Goal: Information Seeking & Learning: Learn about a topic

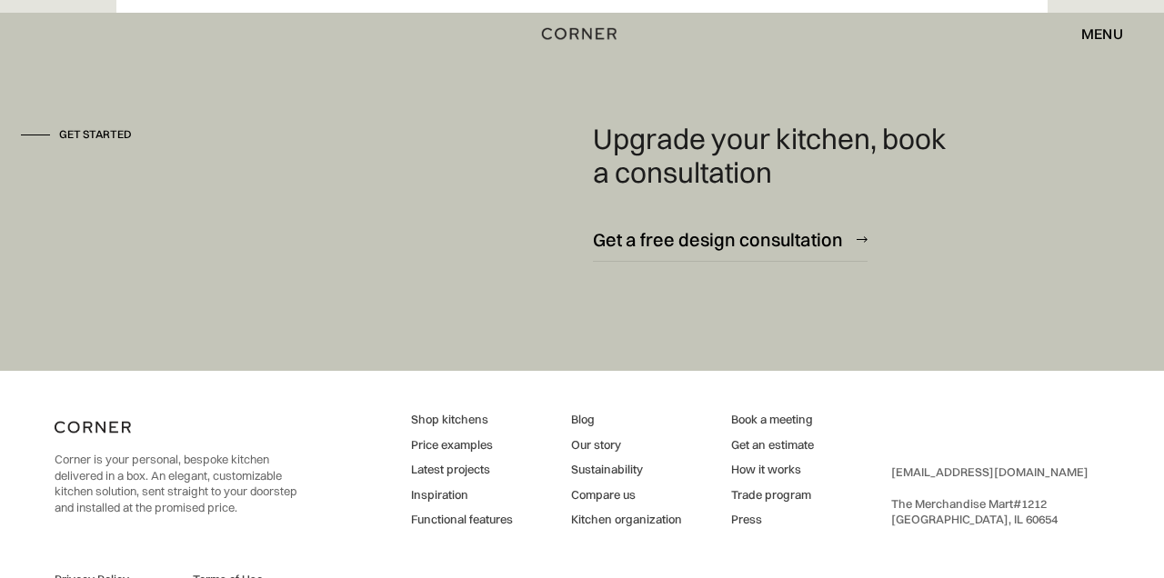
scroll to position [10665, 0]
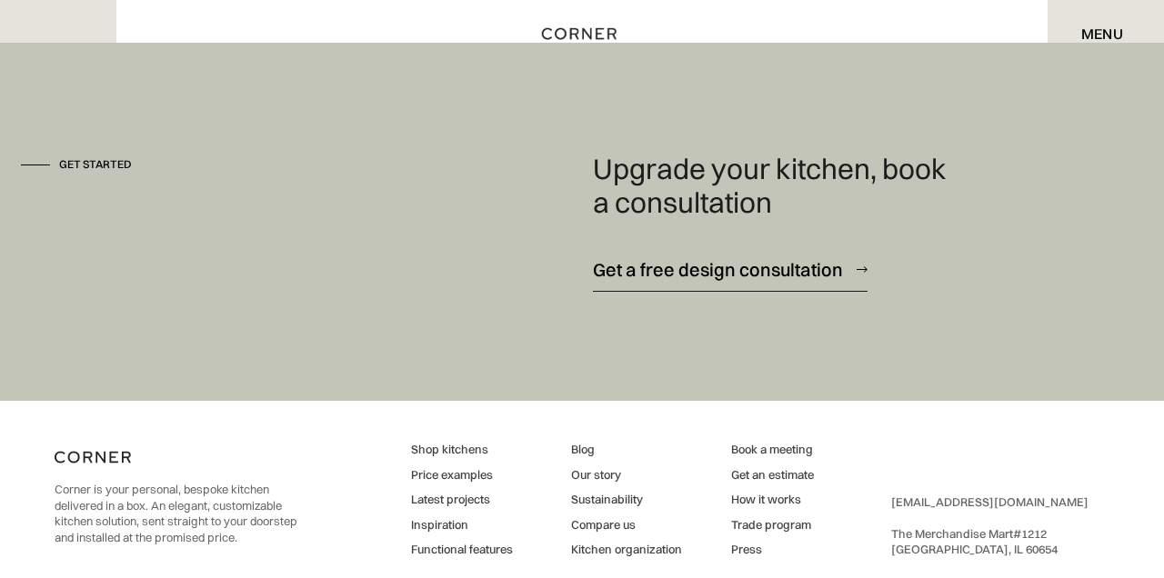
click at [806, 282] on div "Get a free design consultation" at bounding box center [718, 269] width 250 height 25
click at [453, 458] on link "Shop kitchens" at bounding box center [462, 450] width 102 height 16
click at [470, 484] on link "Price examples" at bounding box center [462, 476] width 102 height 16
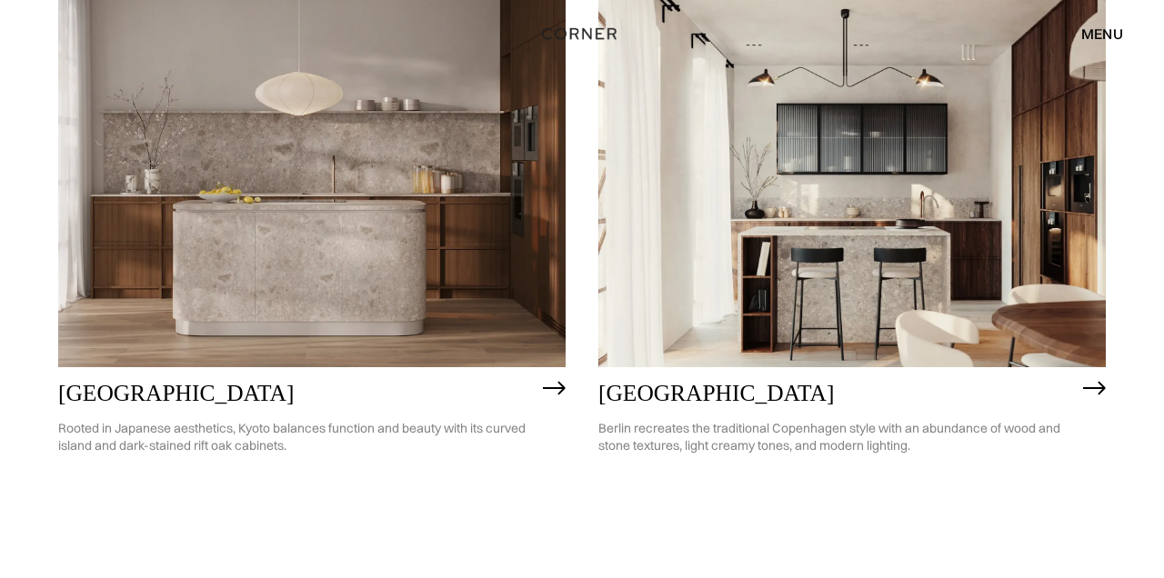
scroll to position [979, 0]
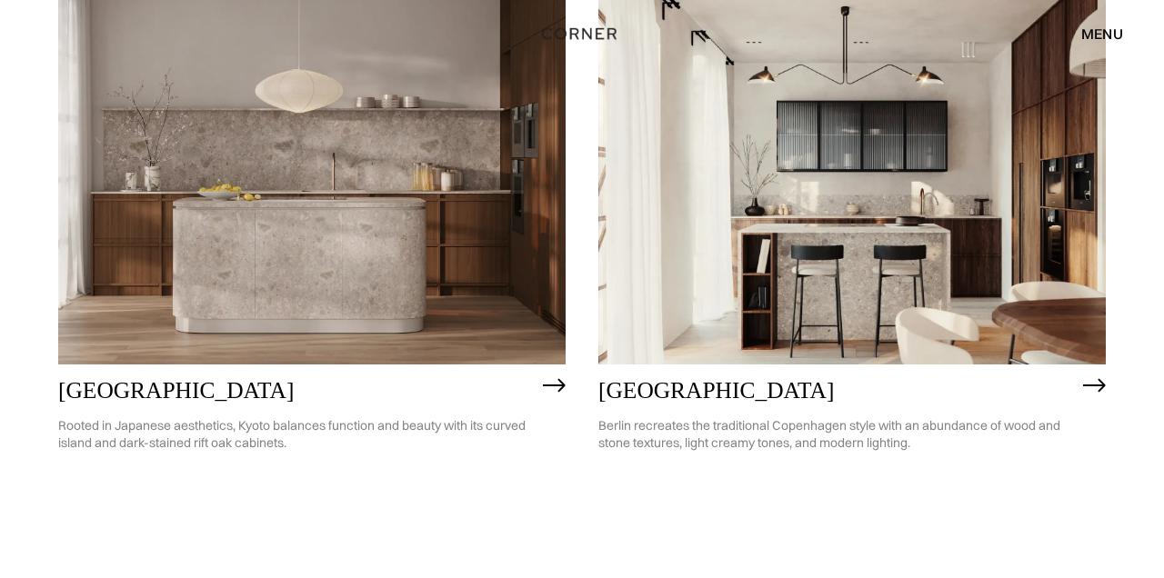
click at [1000, 388] on h2 "Berlin" at bounding box center [837, 390] width 476 height 25
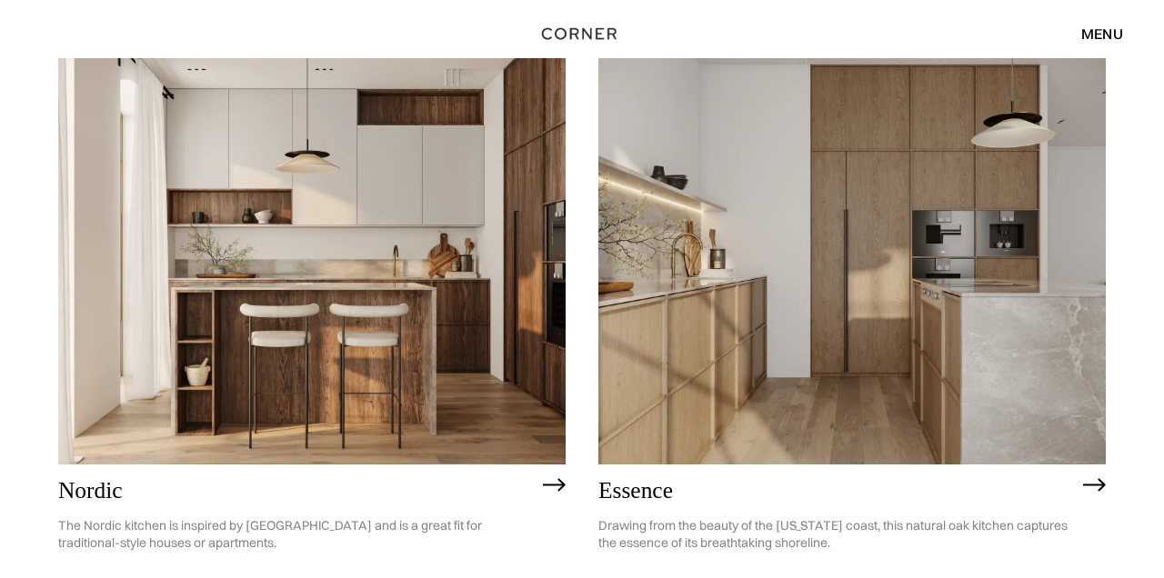
scroll to position [435, 0]
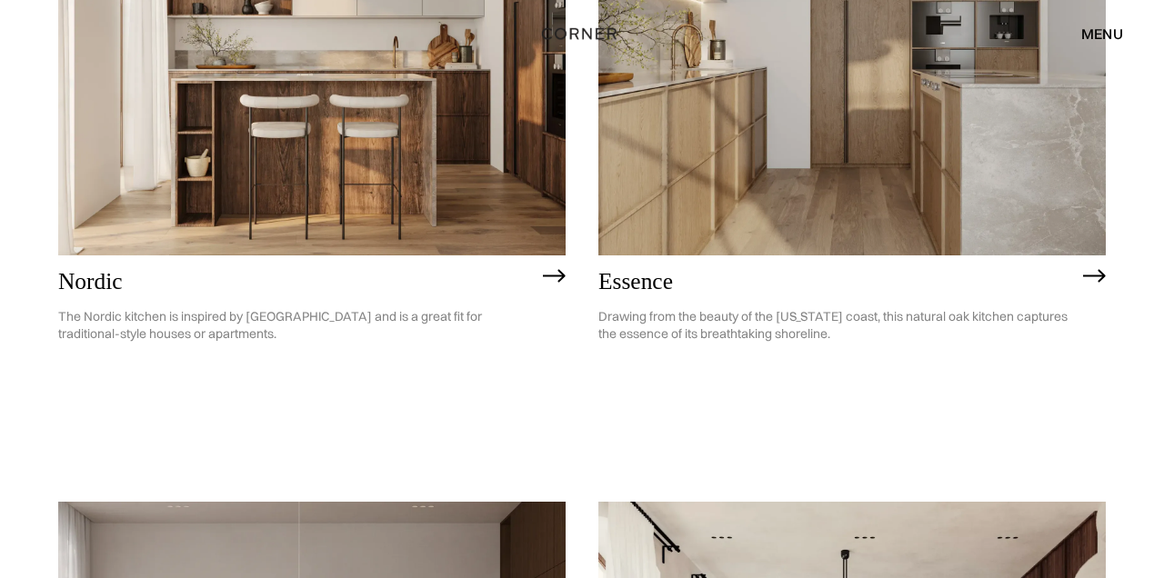
click at [1089, 278] on img at bounding box center [1094, 276] width 23 height 15
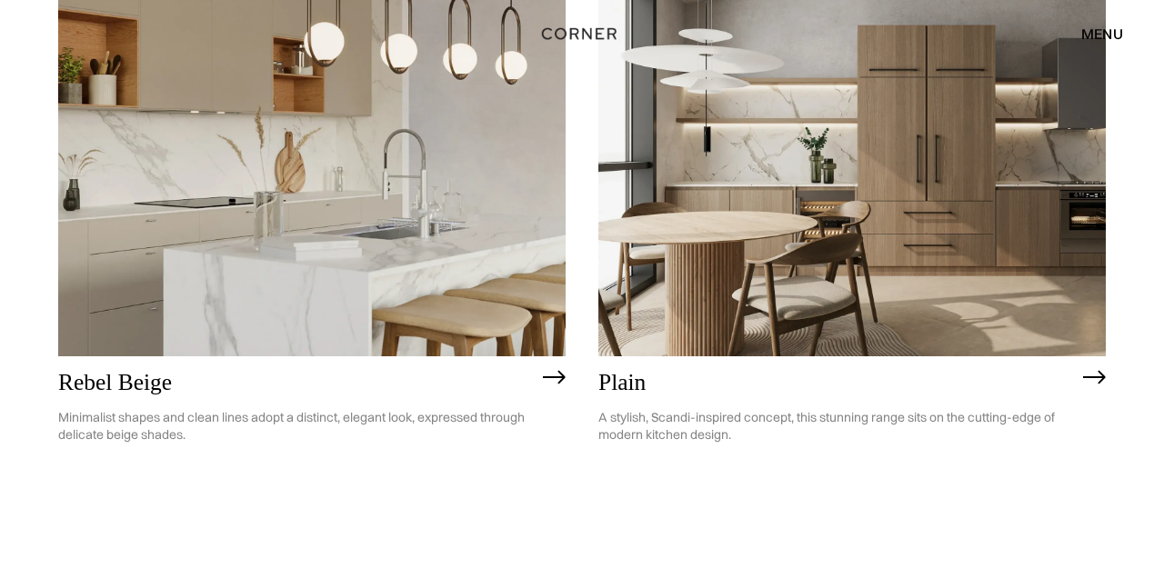
scroll to position [3724, 0]
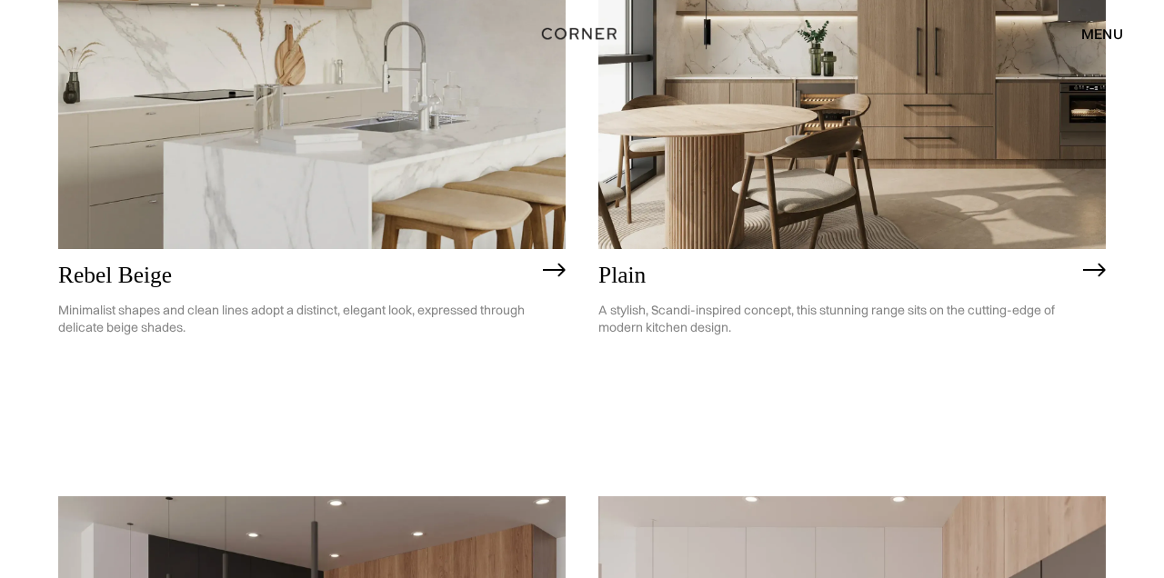
click at [670, 273] on h2 "Plain" at bounding box center [837, 275] width 476 height 25
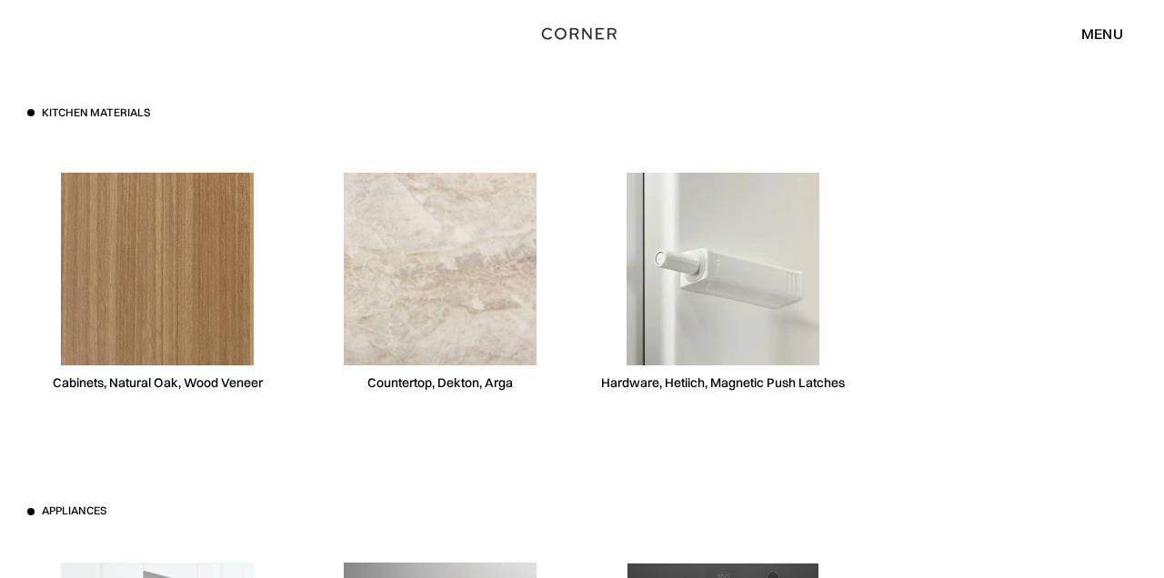
scroll to position [4172, 0]
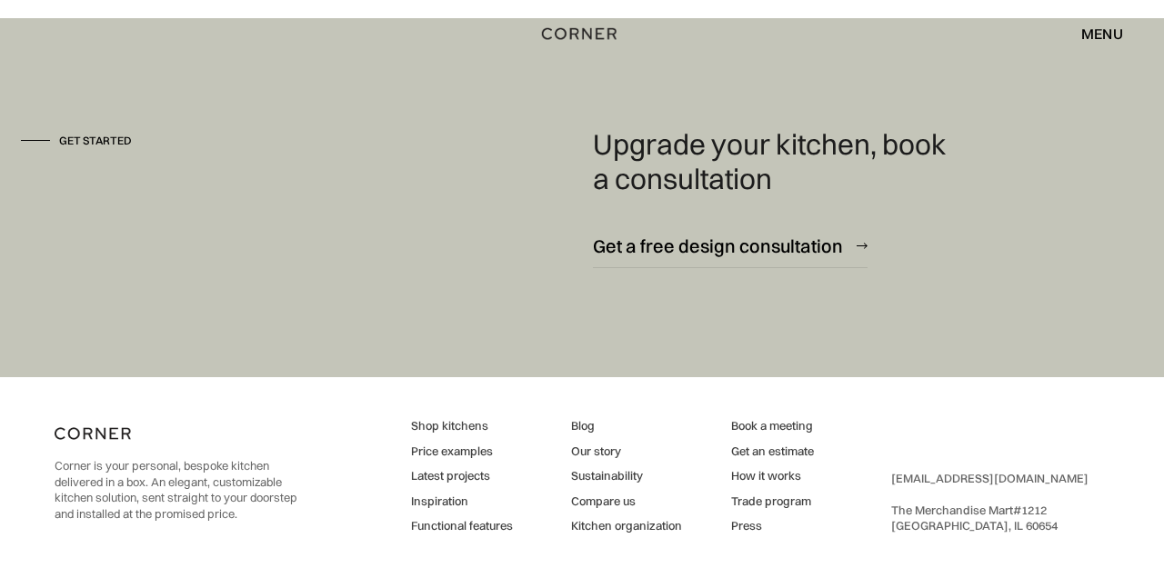
scroll to position [2388, 0]
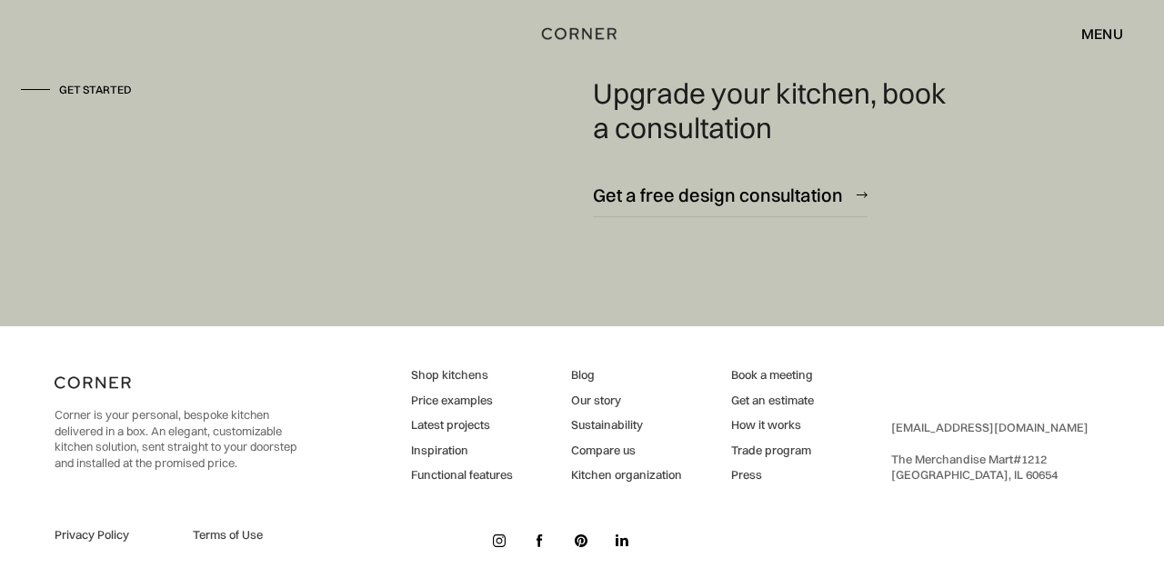
click at [454, 426] on link "Latest projects" at bounding box center [462, 426] width 102 height 16
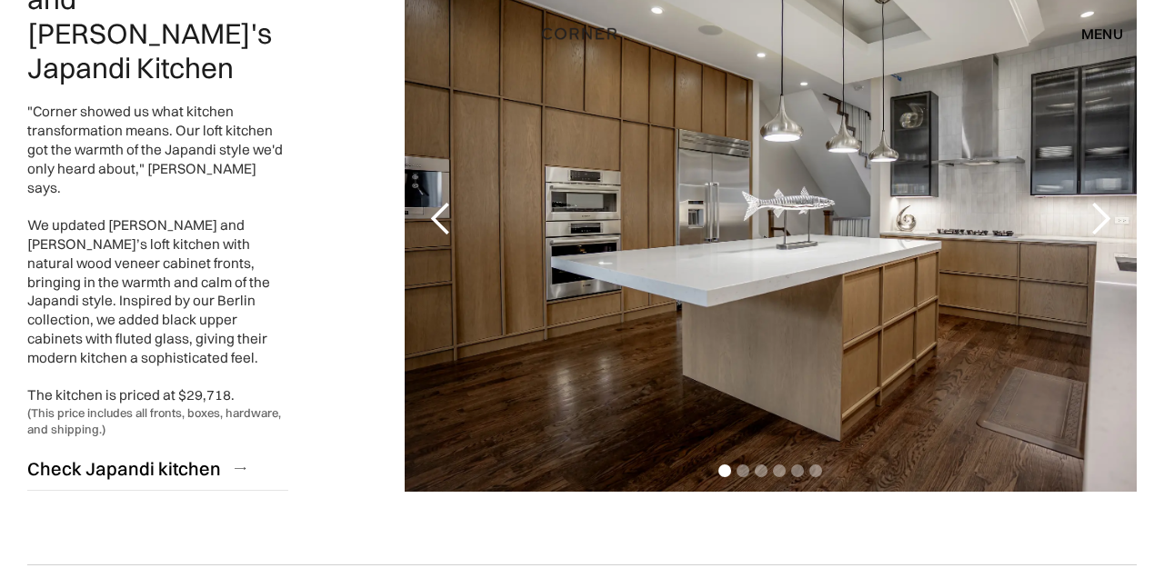
scroll to position [981, 0]
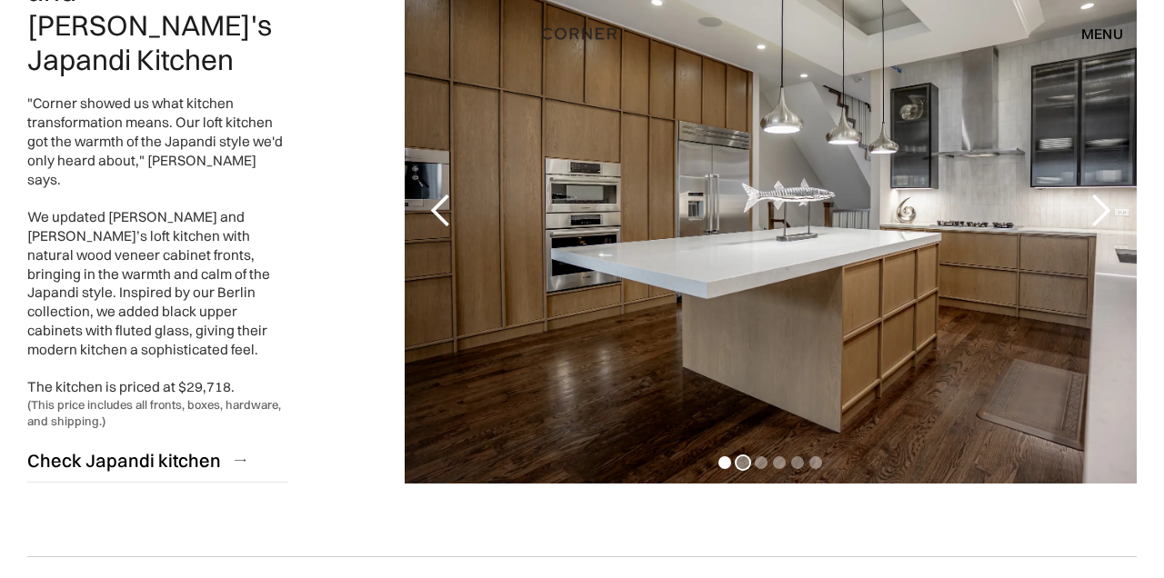
click at [742, 461] on div "Show slide 2 of 6" at bounding box center [743, 463] width 13 height 13
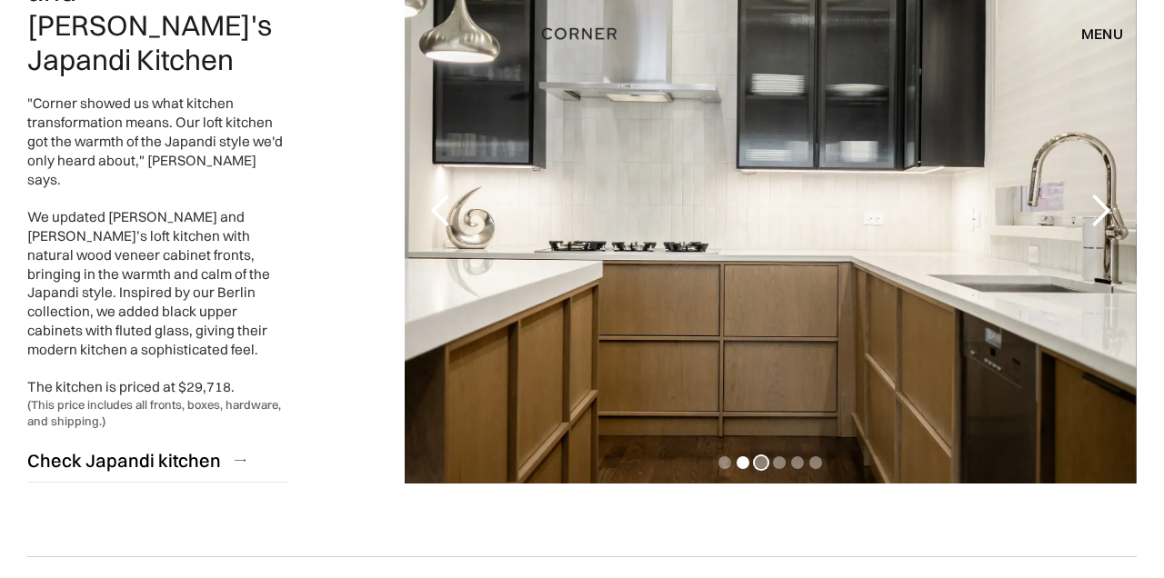
click at [761, 465] on div "Show slide 3 of 6" at bounding box center [761, 463] width 13 height 13
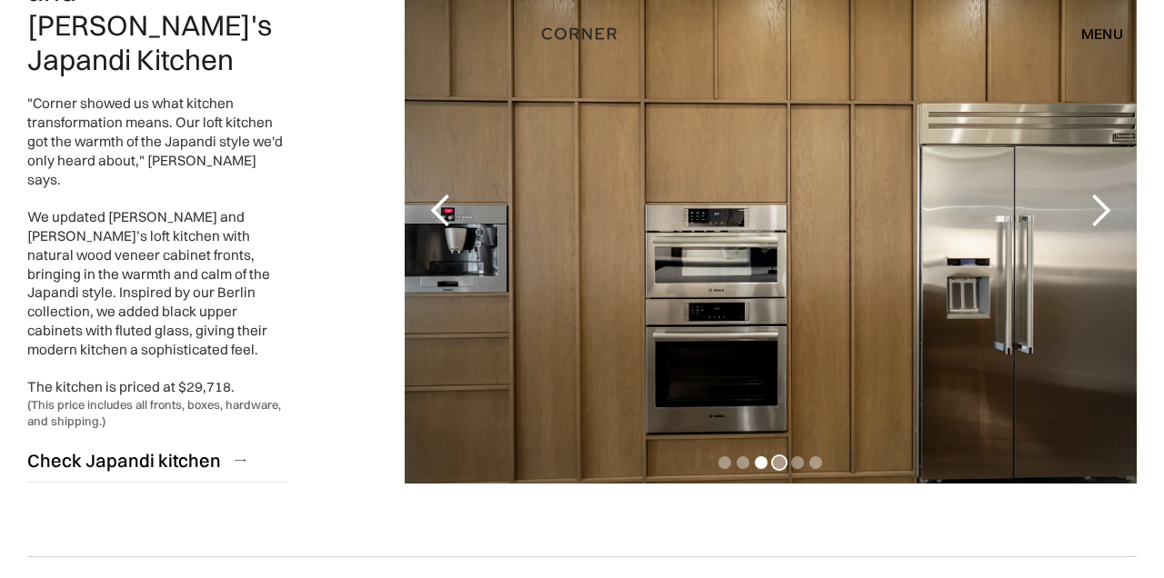
click at [782, 464] on div "Show slide 4 of 6" at bounding box center [779, 463] width 13 height 13
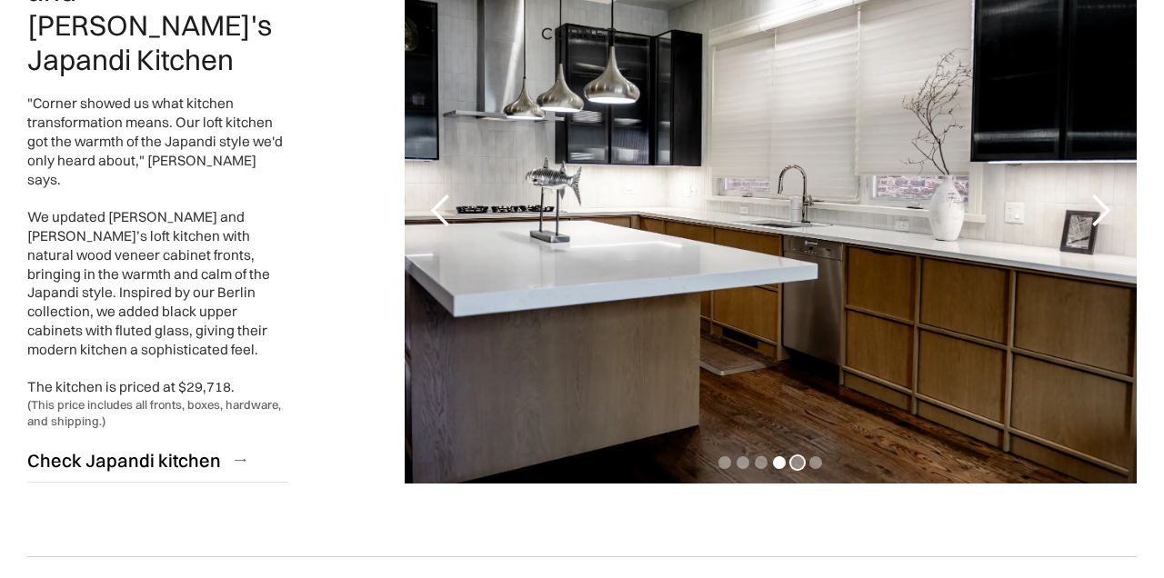
click at [799, 464] on div "Show slide 5 of 6" at bounding box center [797, 463] width 13 height 13
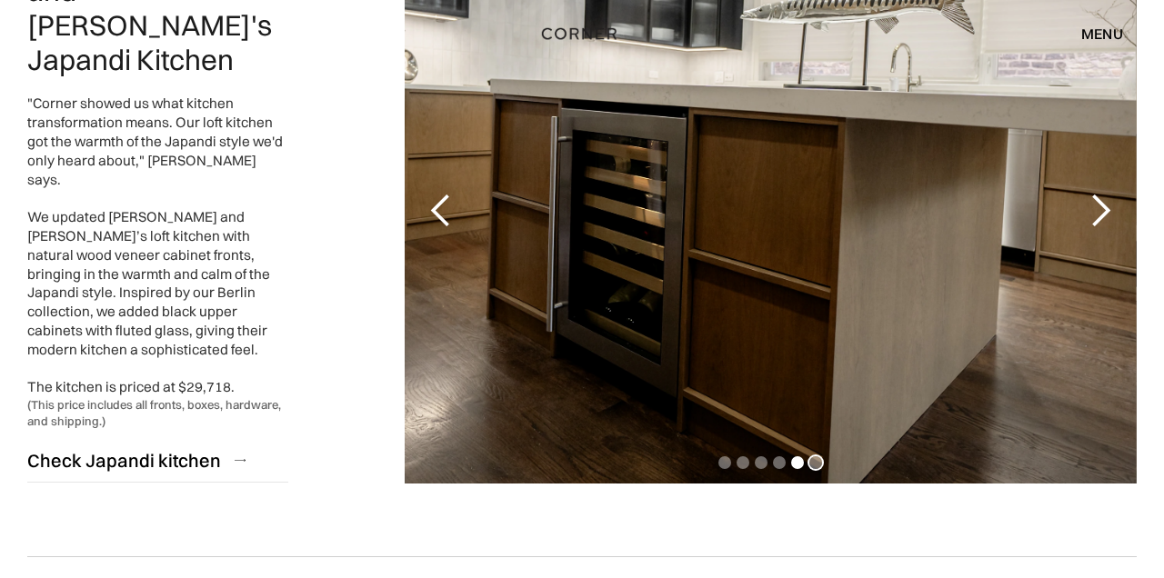
click at [815, 462] on div "Show slide 6 of 6" at bounding box center [816, 463] width 13 height 13
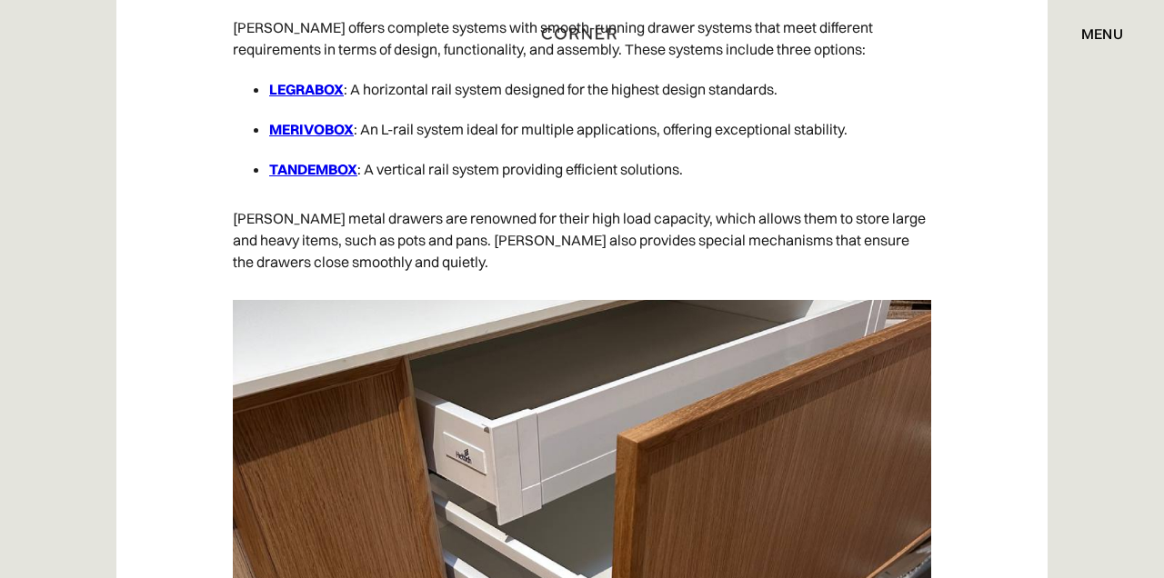
scroll to position [2989, 0]
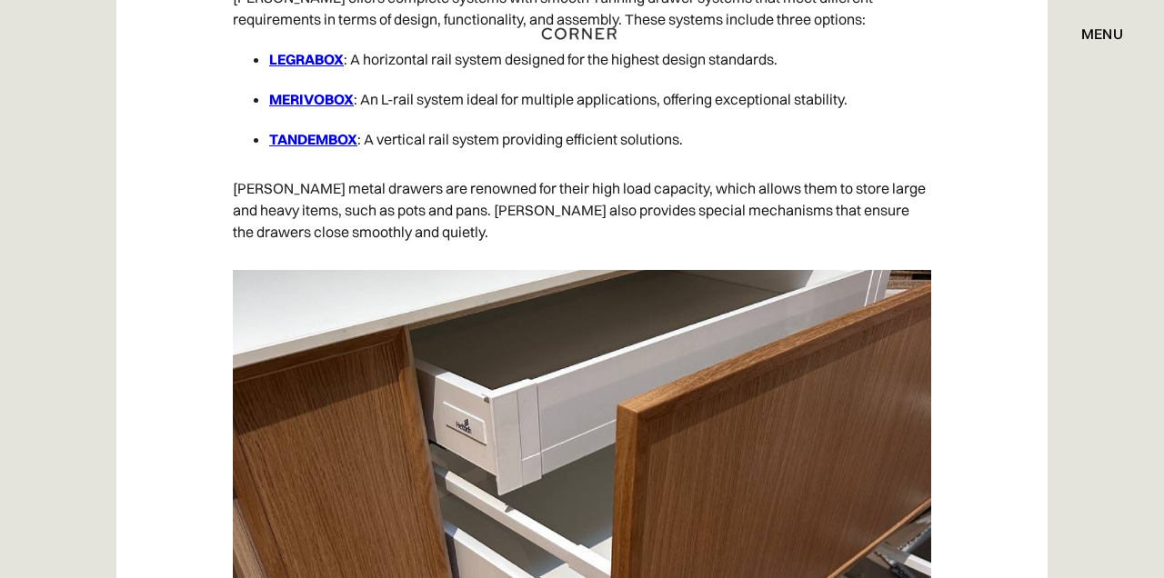
click at [313, 148] on strong "TANDEMBOX" at bounding box center [313, 139] width 88 height 18
